Goal: Information Seeking & Learning: Check status

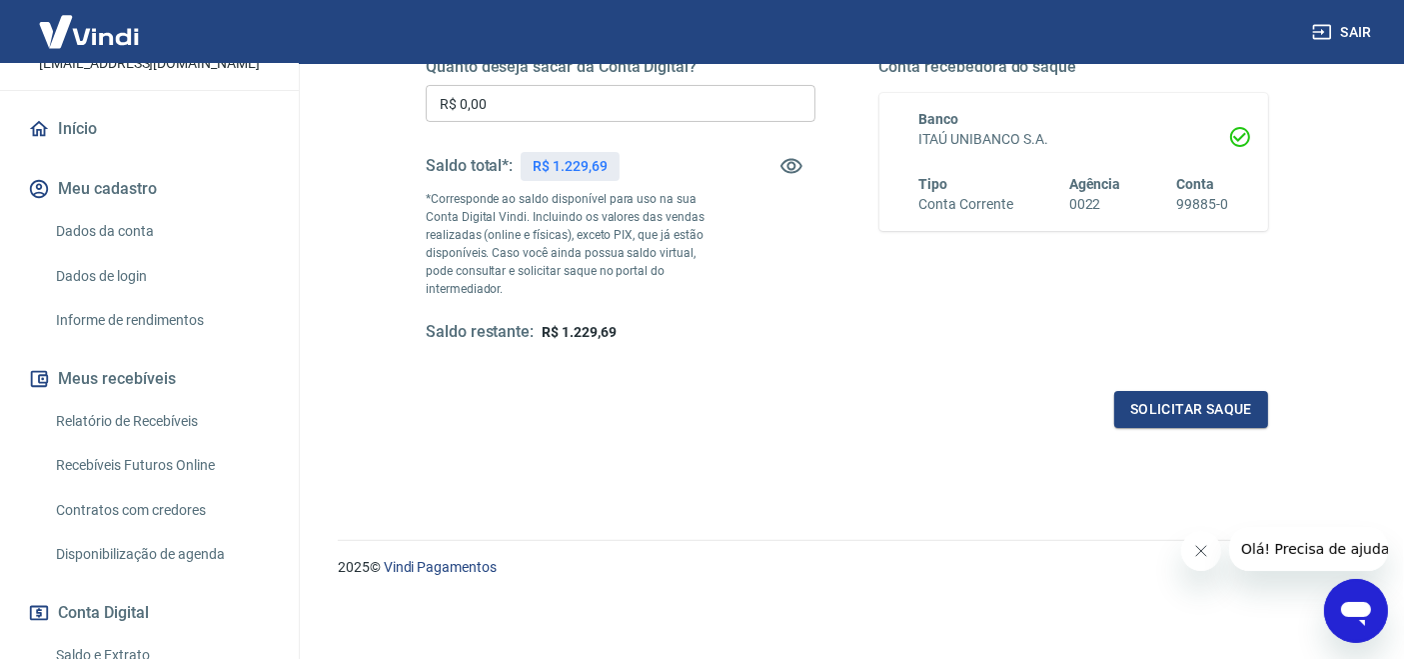
scroll to position [296, 0]
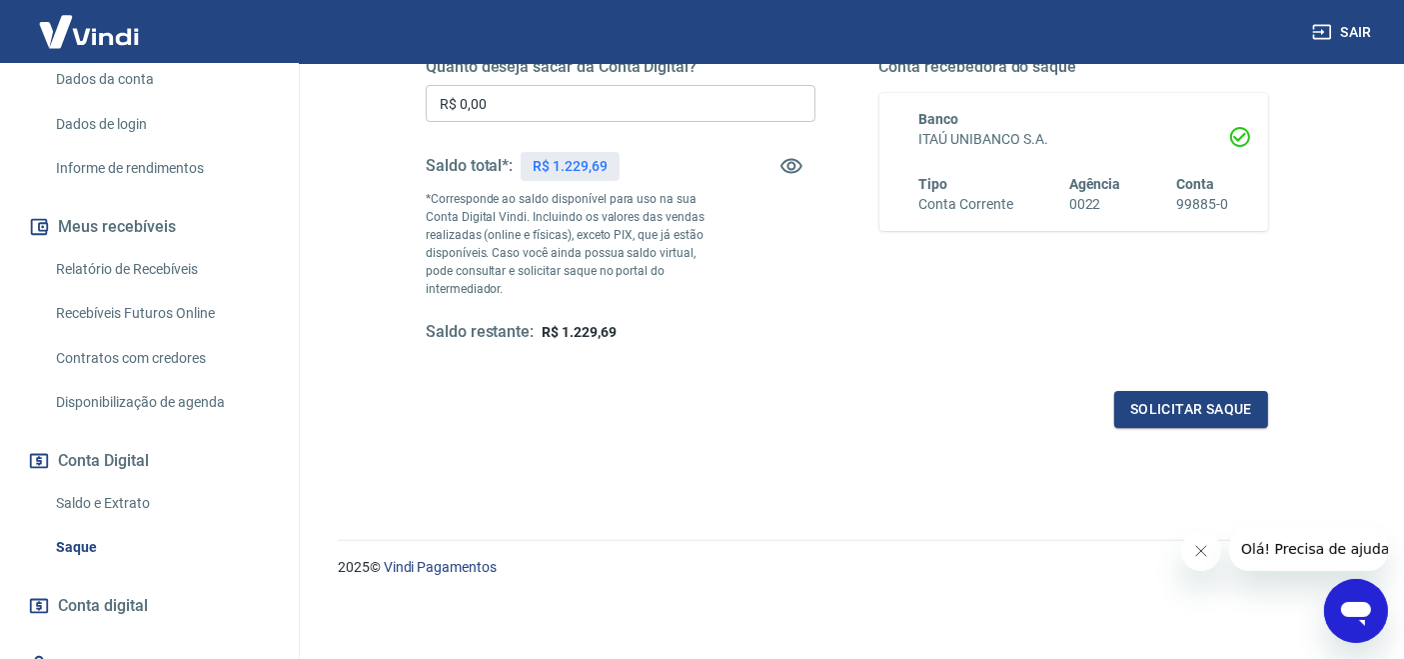
click at [142, 277] on link "Relatório de Recebíveis" at bounding box center [161, 269] width 227 height 41
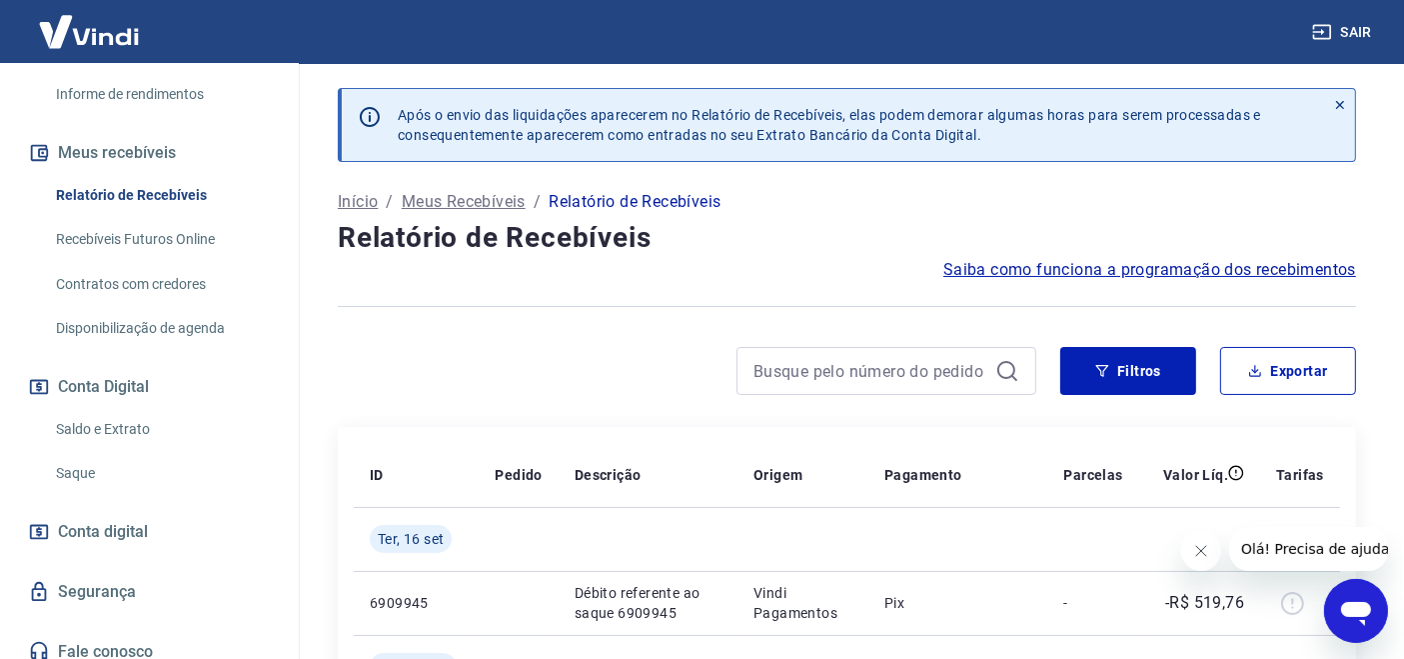
scroll to position [404, 0]
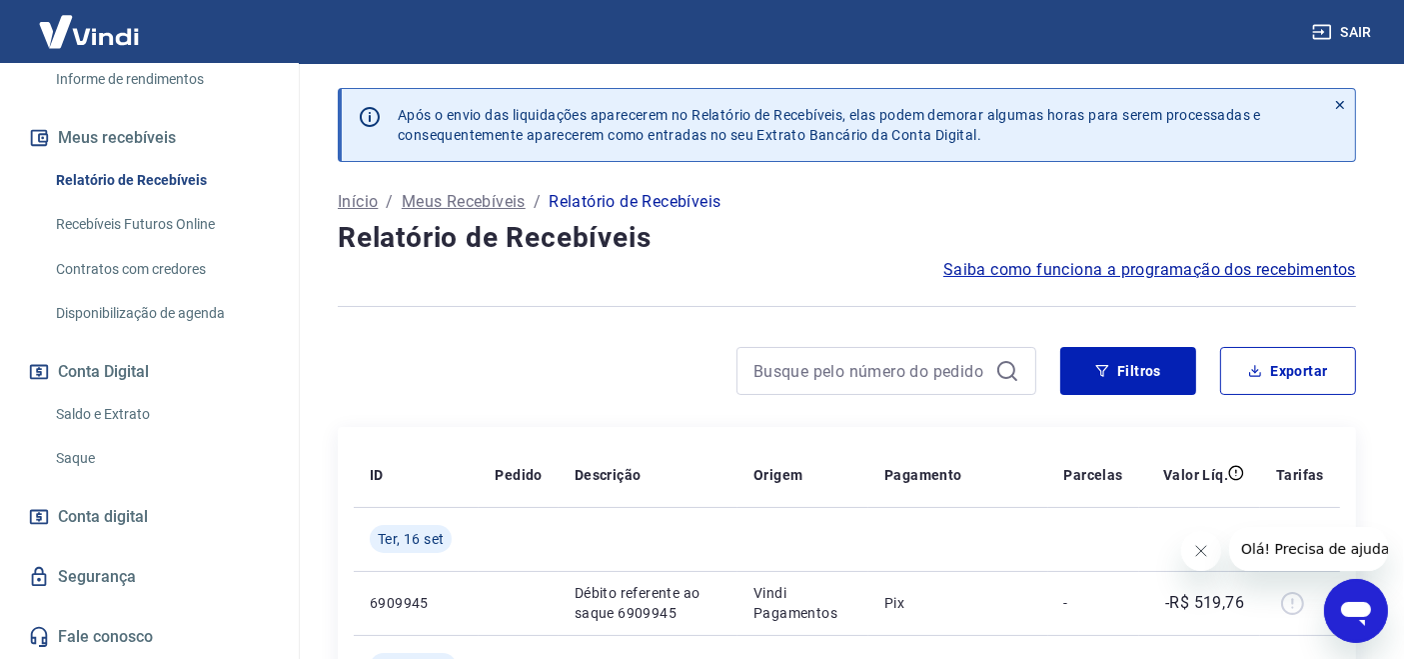
click at [118, 417] on link "Saldo e Extrato" at bounding box center [161, 414] width 227 height 41
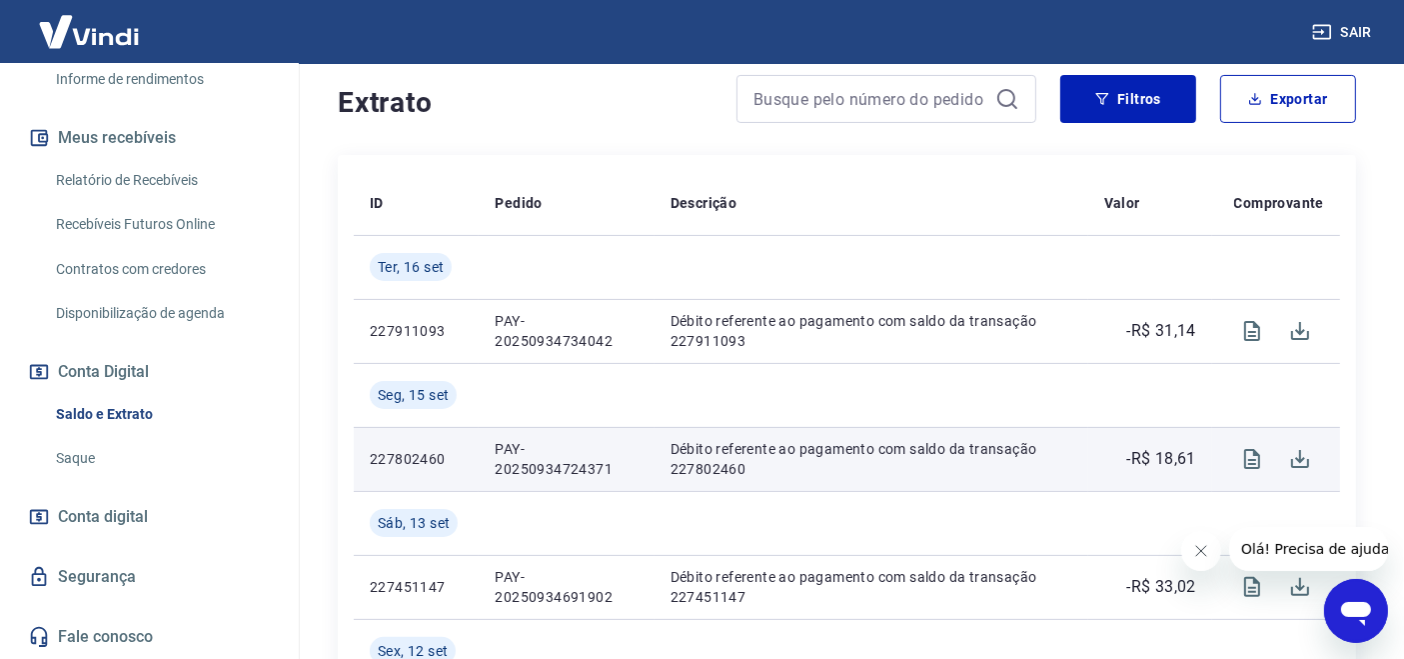
scroll to position [444, 0]
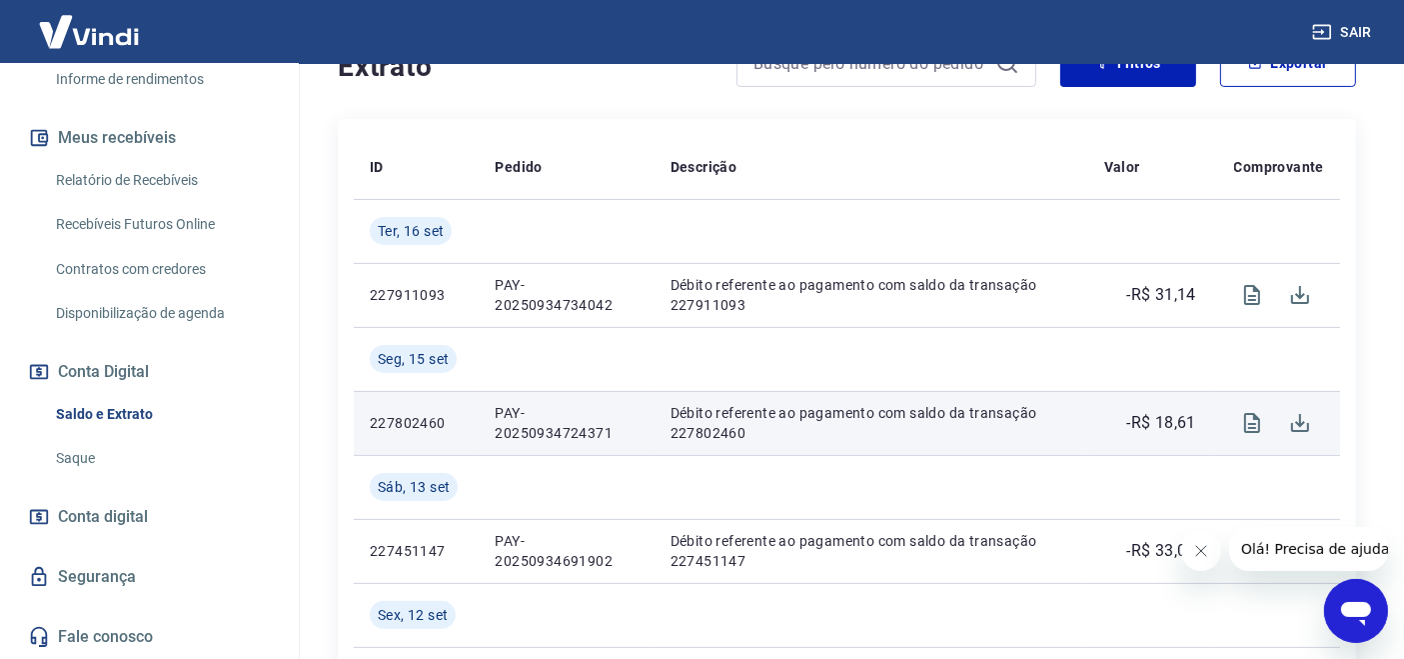
click at [510, 418] on p "PAY-20250934724371" at bounding box center [566, 423] width 143 height 40
copy p "PAY-20250934724371"
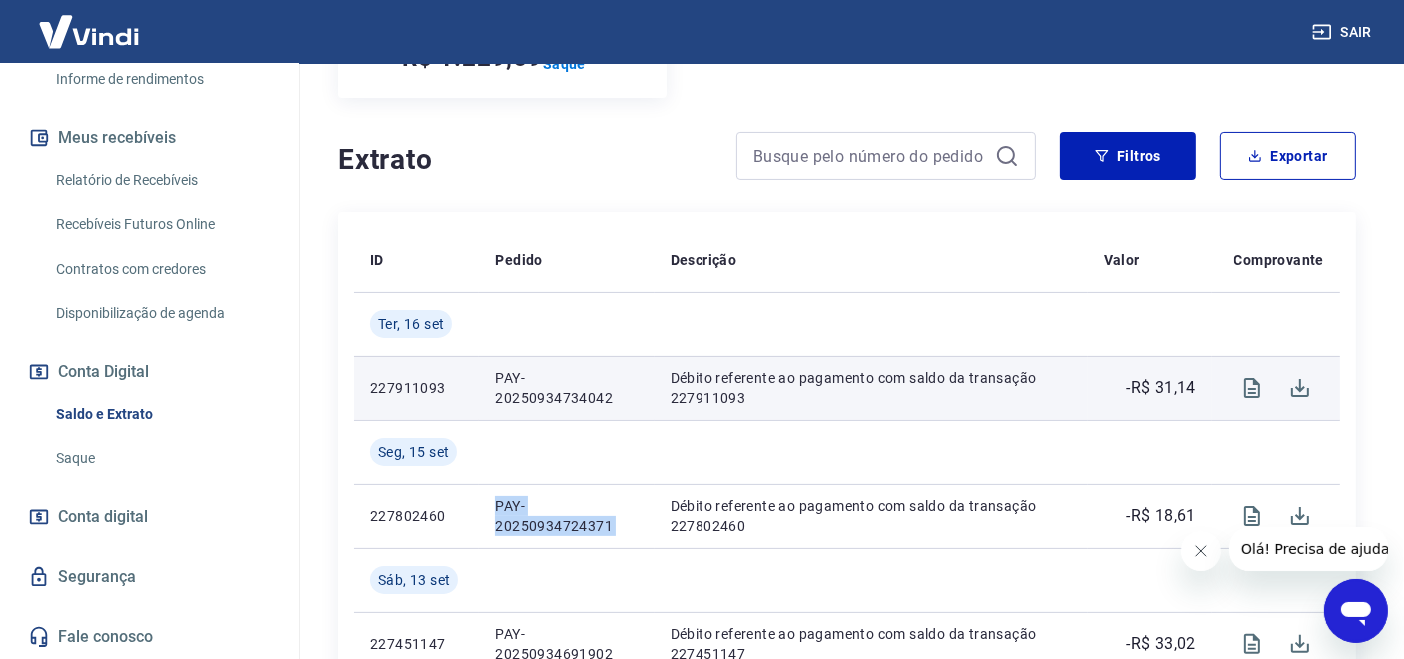
scroll to position [296, 0]
